Goal: Information Seeking & Learning: Find specific fact

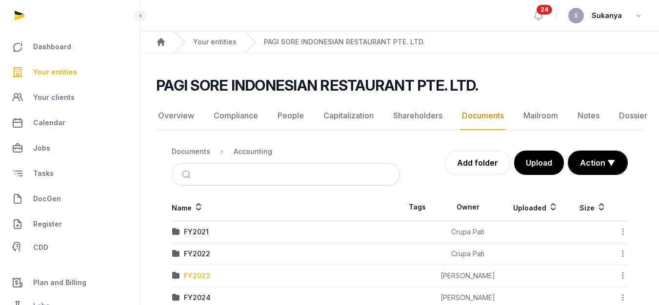
scroll to position [51, 0]
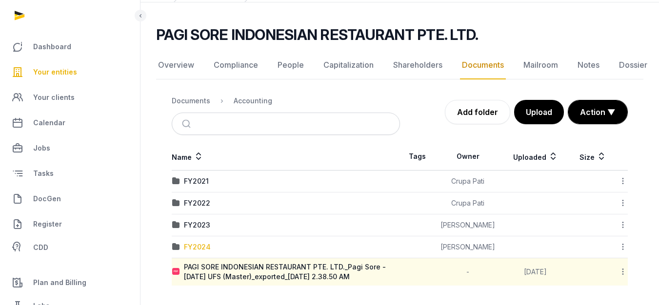
click at [196, 245] on div "FY2024" at bounding box center [197, 247] width 27 height 10
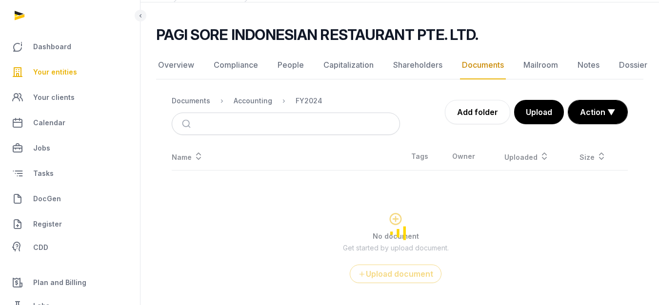
scroll to position [88, 0]
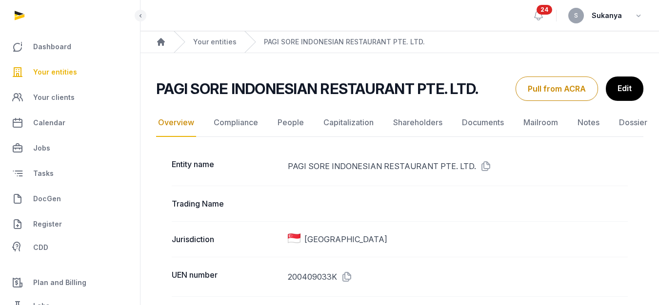
click at [510, 124] on nav "Overview Compliance People Capitalization Shareholders Documents Mailroom Notes…" at bounding box center [399, 123] width 487 height 28
click at [496, 128] on link "Documents" at bounding box center [483, 123] width 46 height 28
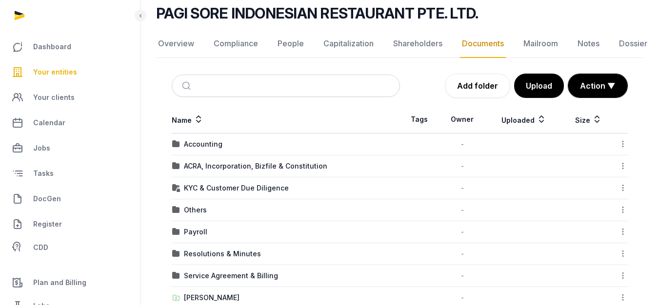
scroll to position [139, 0]
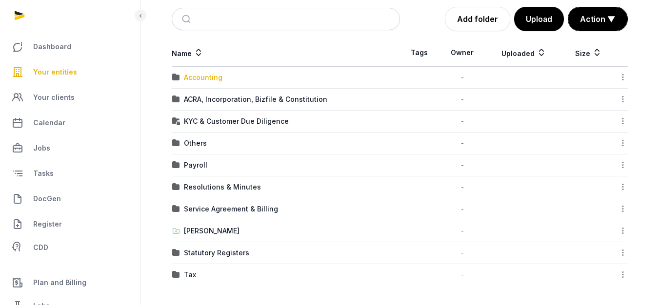
click at [218, 82] on div "Accounting" at bounding box center [203, 78] width 39 height 10
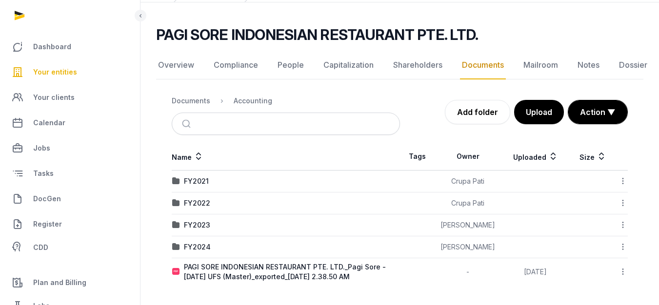
scroll to position [51, 0]
click at [199, 249] on div "FY2024" at bounding box center [197, 247] width 27 height 10
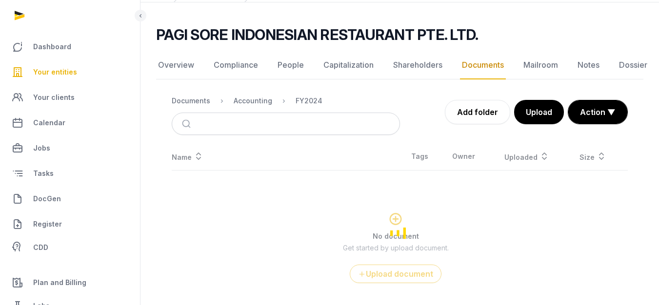
scroll to position [88, 0]
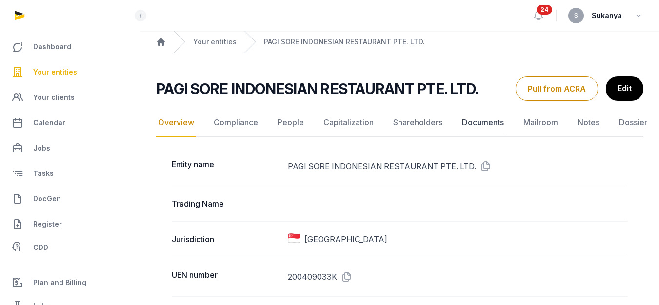
click at [473, 119] on link "Documents" at bounding box center [483, 123] width 46 height 28
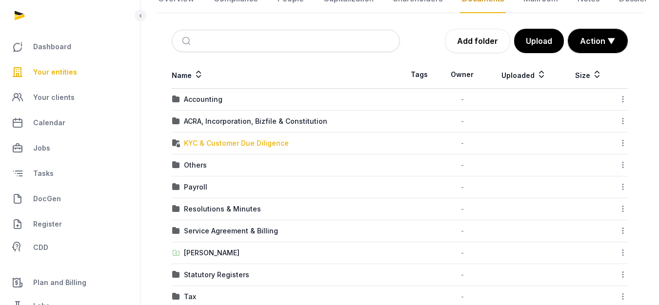
scroll to position [121, 0]
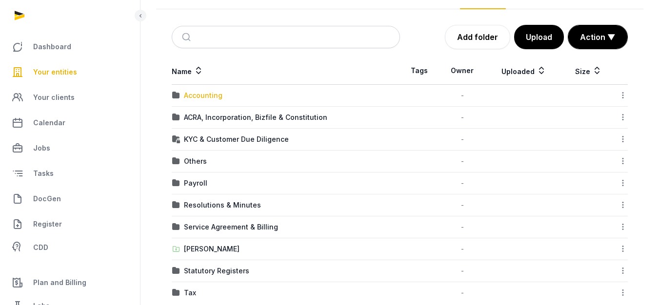
click at [186, 97] on div "Accounting" at bounding box center [203, 96] width 39 height 10
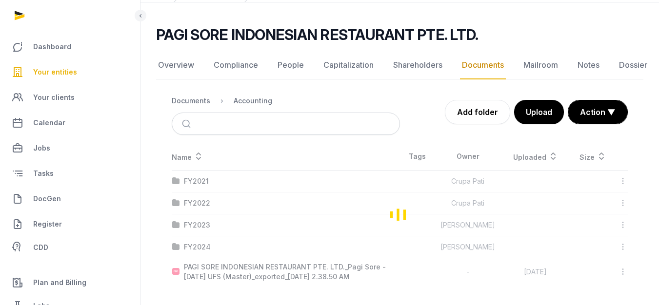
scroll to position [51, 0]
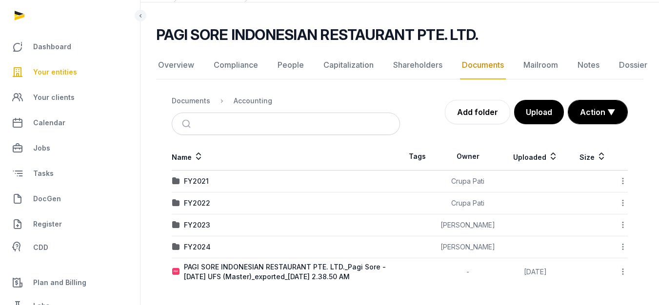
click at [215, 223] on div "FY2023" at bounding box center [285, 225] width 227 height 10
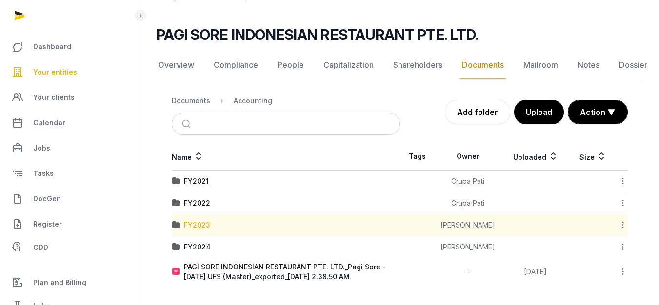
click at [199, 223] on div "FY2023" at bounding box center [197, 225] width 26 height 10
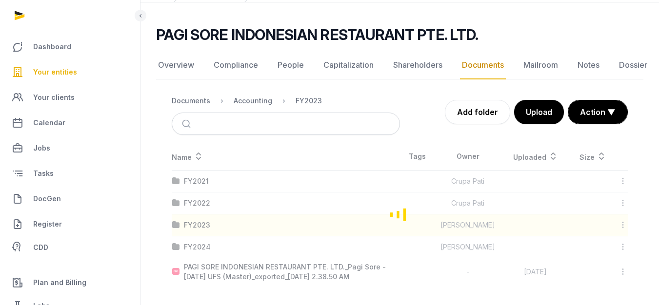
scroll to position [7, 0]
